Goal: Find specific page/section: Find specific page/section

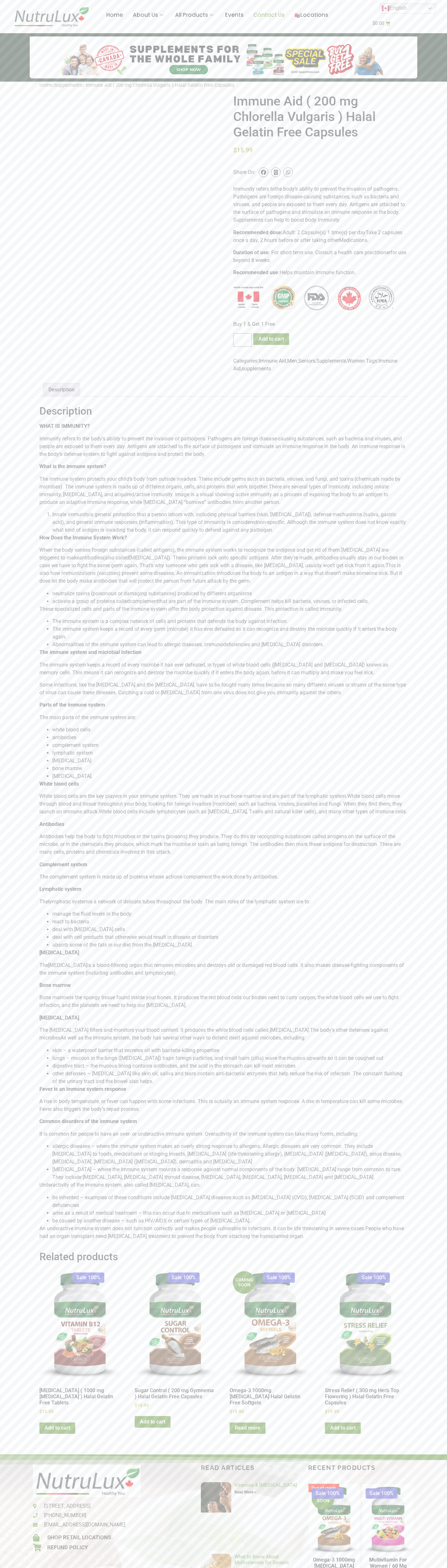
click at [264, 15] on link "Contact Us" at bounding box center [269, 15] width 41 height 26
